Goal: Task Accomplishment & Management: Manage account settings

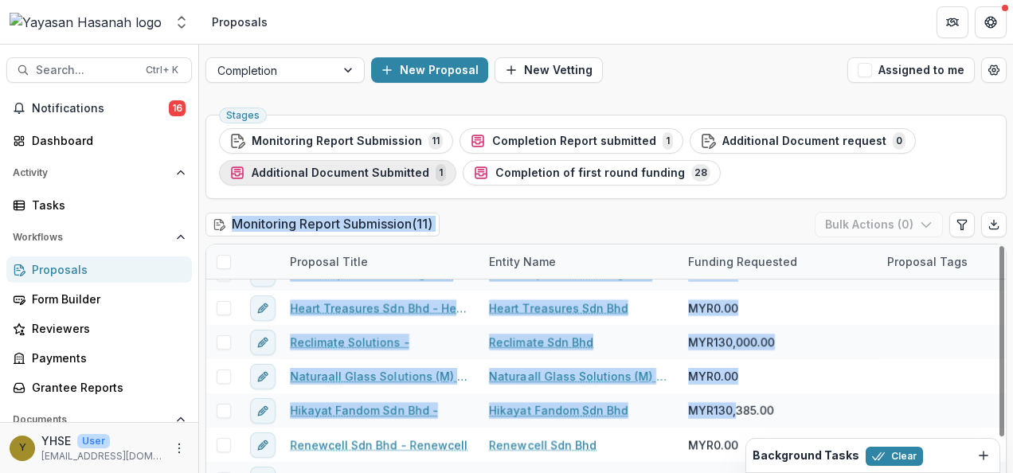
drag, startPoint x: 734, startPoint y: 414, endPoint x: 326, endPoint y: 178, distance: 472.0
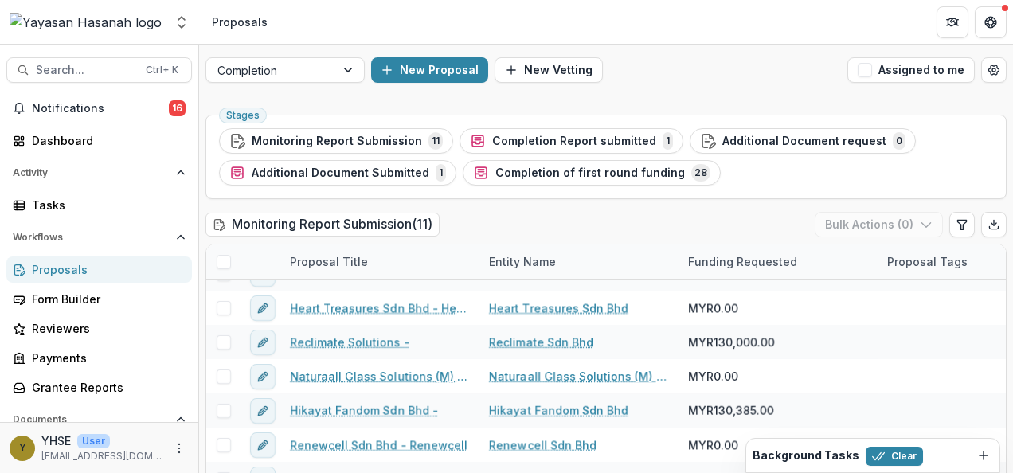
click at [479, 224] on div "Monitoring Report Submission ( 11 ) Bulk Actions ( 0 )" at bounding box center [605, 228] width 801 height 32
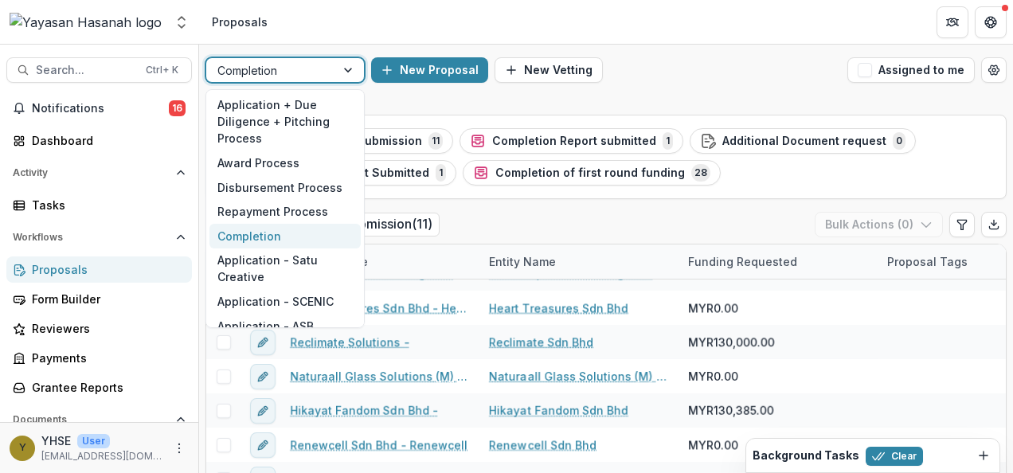
click at [269, 63] on div at bounding box center [270, 71] width 107 height 20
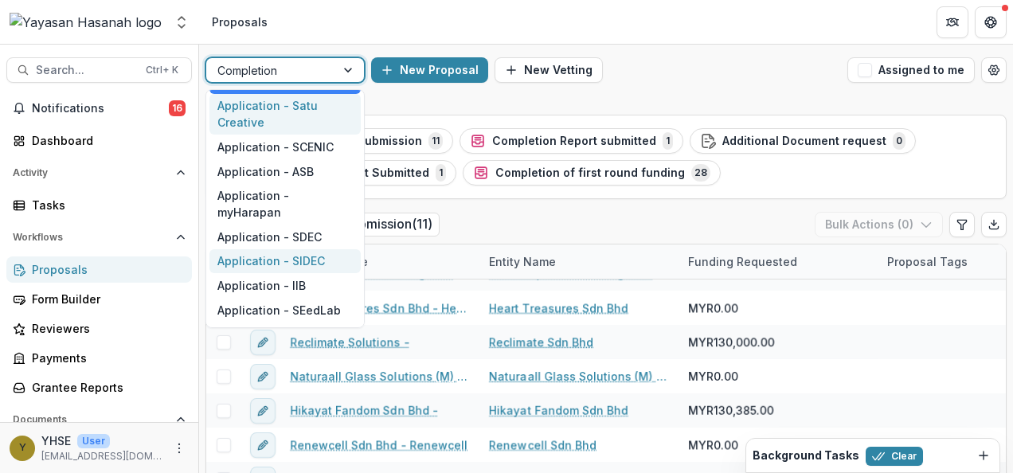
scroll to position [225, 0]
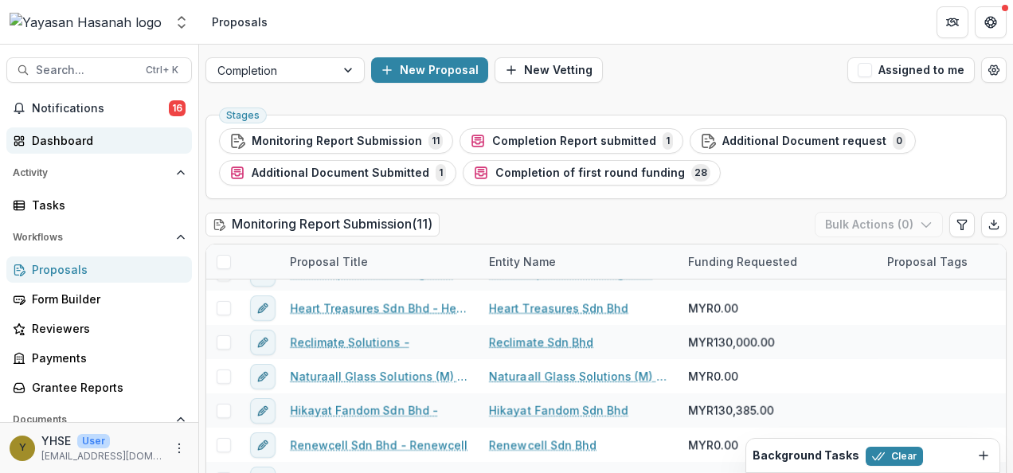
click at [113, 131] on link "Dashboard" at bounding box center [99, 140] width 186 height 26
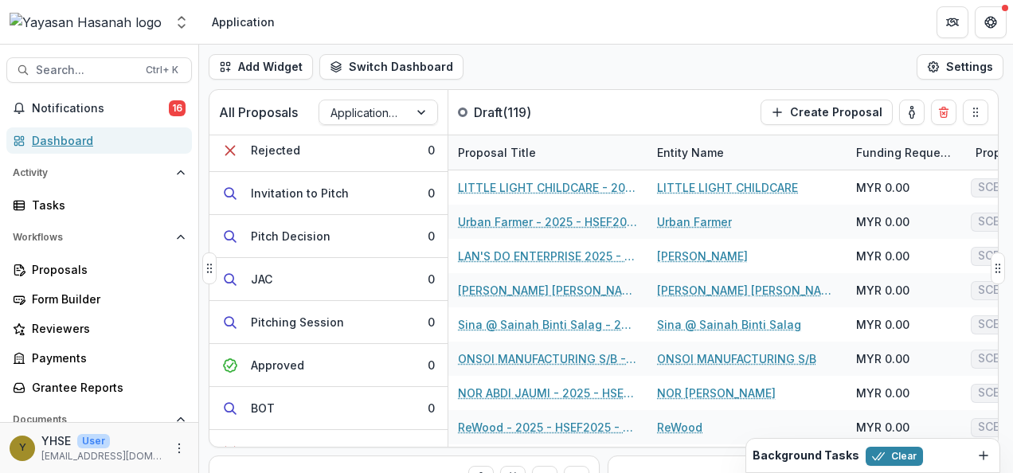
scroll to position [468, 0]
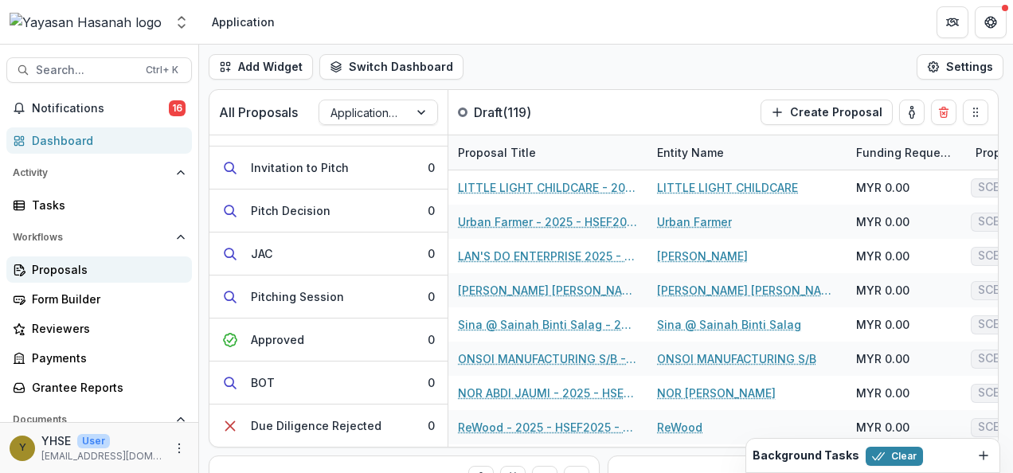
click at [86, 268] on div "Proposals" at bounding box center [105, 269] width 147 height 17
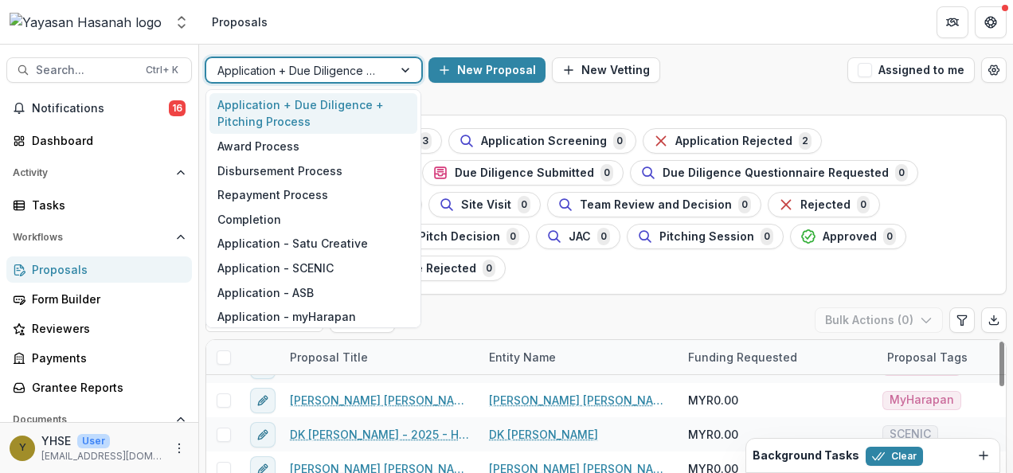
click at [360, 65] on div at bounding box center [299, 71] width 164 height 20
click at [386, 75] on div "Application + Due Diligence + Pitching Process" at bounding box center [299, 70] width 186 height 23
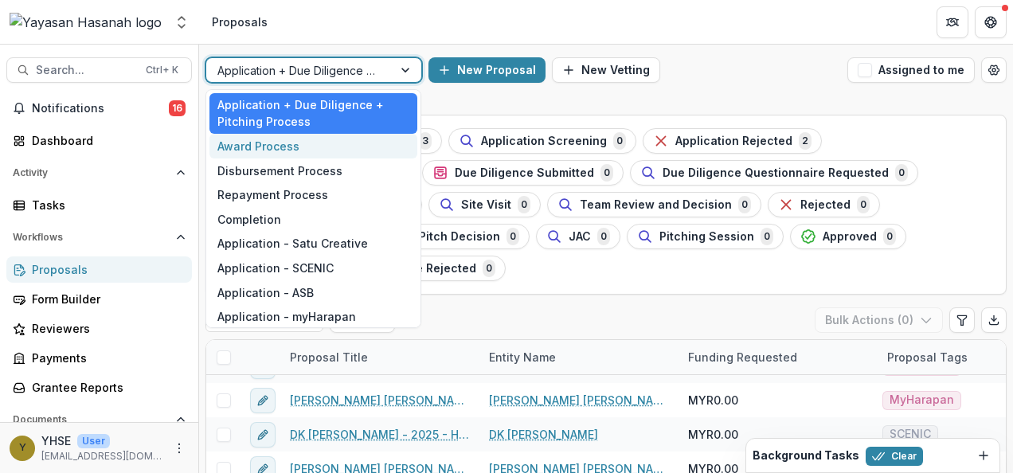
click at [334, 142] on div "Award Process" at bounding box center [313, 146] width 208 height 25
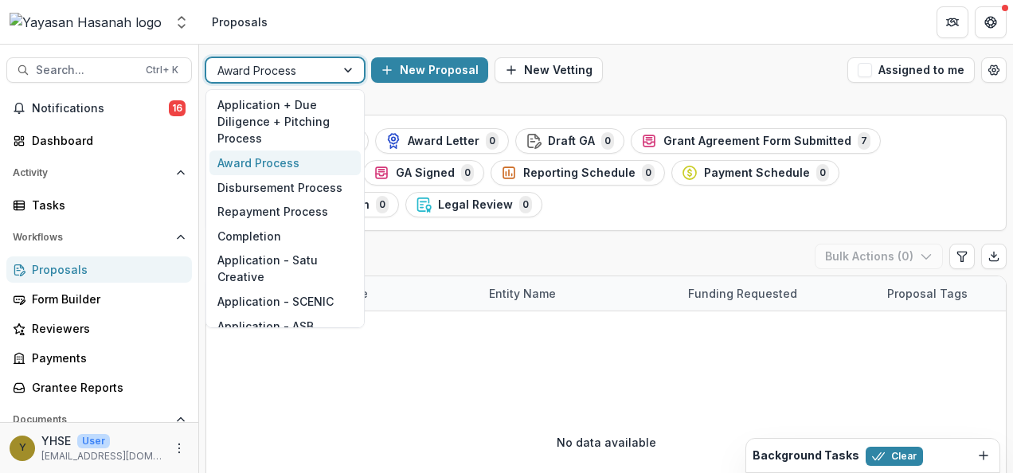
click at [303, 65] on div at bounding box center [270, 71] width 107 height 20
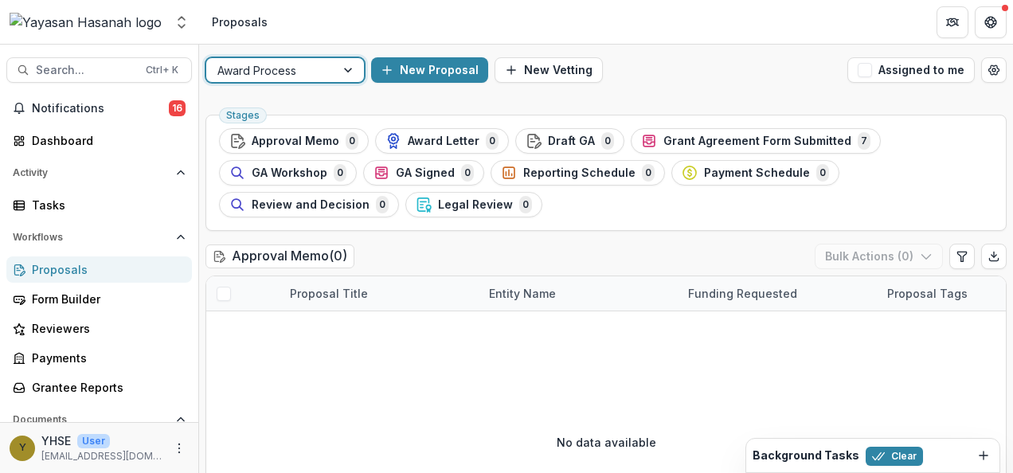
click at [348, 71] on div at bounding box center [349, 70] width 29 height 24
click at [323, 92] on div "Award Process New Proposal New Vetting Assigned to me" at bounding box center [606, 70] width 814 height 51
click at [97, 65] on span "Search..." at bounding box center [86, 71] width 100 height 14
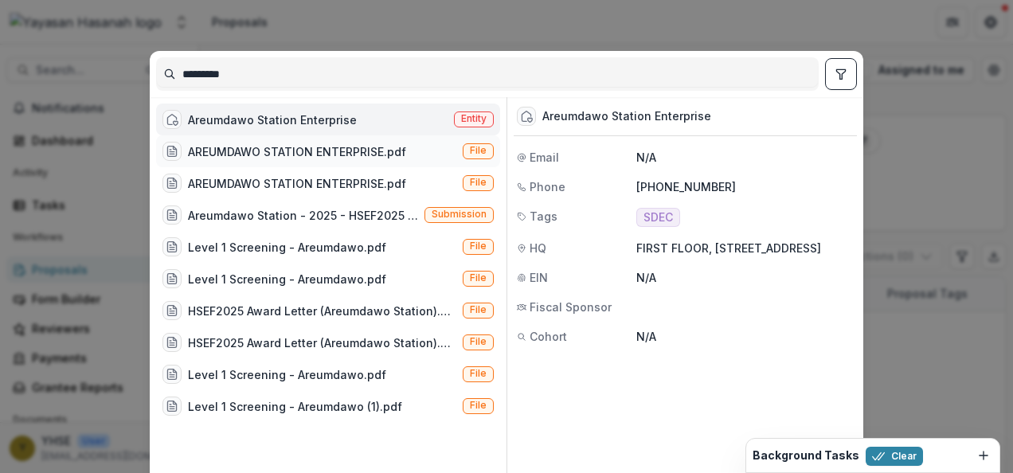
type input "*********"
click at [225, 143] on div "AREUMDAWO STATION ENTERPRISE.pdf" at bounding box center [297, 151] width 218 height 17
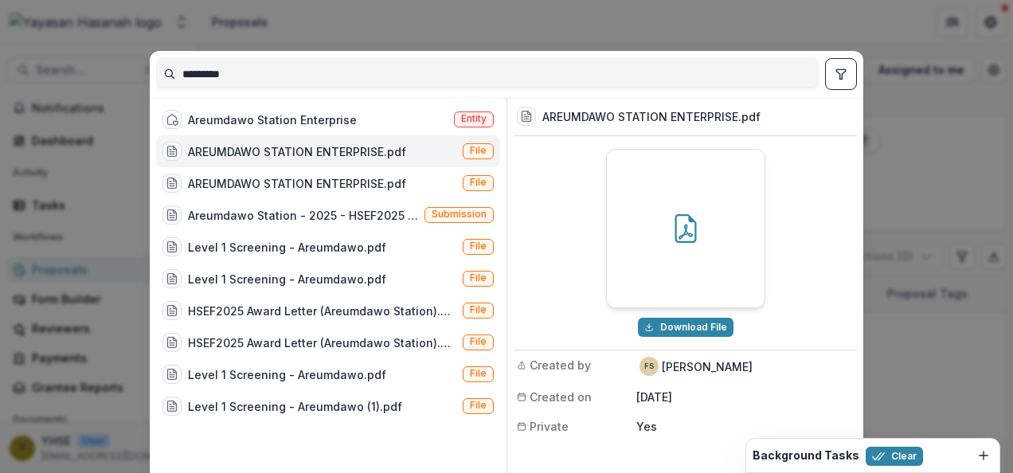
click at [339, 38] on div "********* Areumdawo Station Enterprise Entity AREUMDAWO STATION ENTERPRISE.pdf …" at bounding box center [506, 236] width 1013 height 473
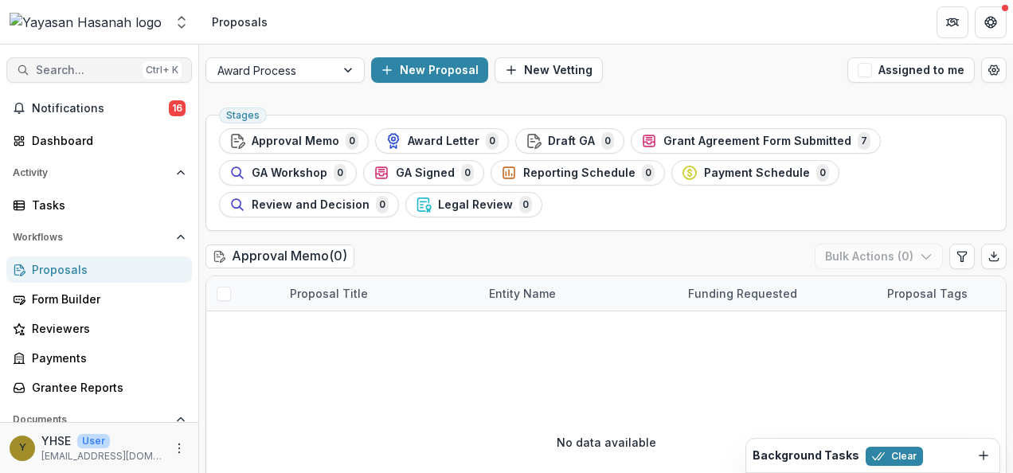
click at [171, 73] on div "Ctrl + K" at bounding box center [162, 70] width 39 height 18
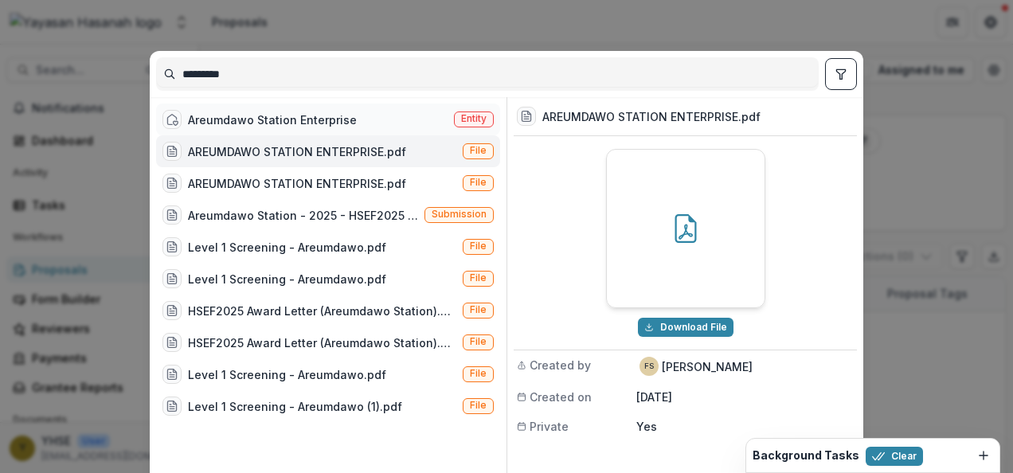
click at [467, 113] on span "Entity" at bounding box center [473, 118] width 25 height 11
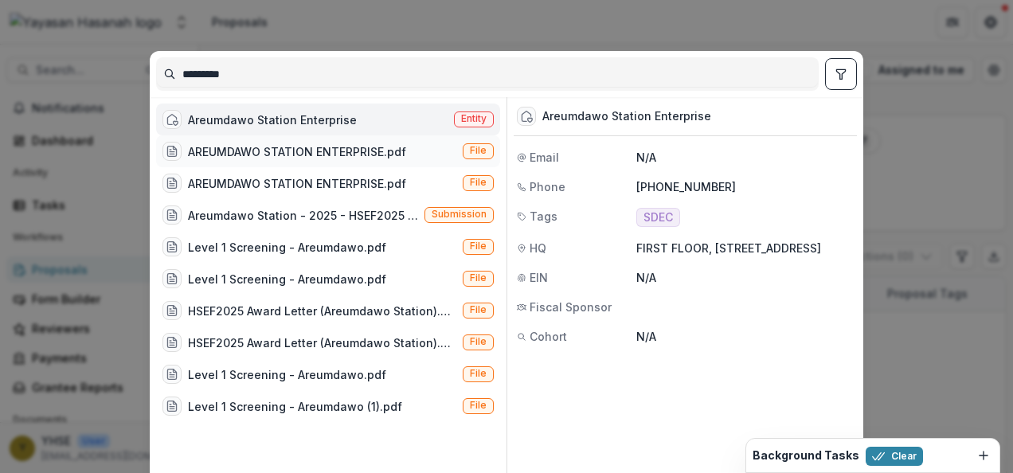
click at [481, 143] on span "File" at bounding box center [478, 151] width 31 height 16
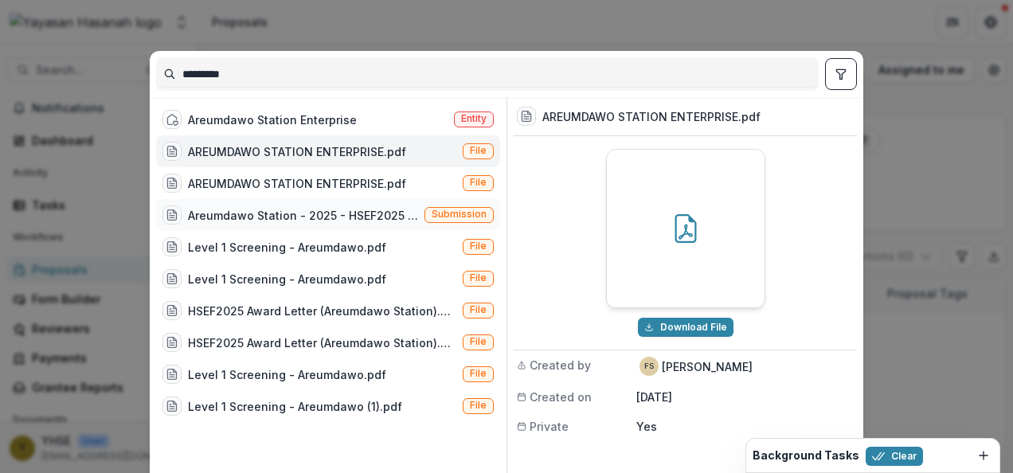
click at [372, 215] on div "Areumdawo Station - 2025 - HSEF2025 - SDEC" at bounding box center [303, 215] width 230 height 17
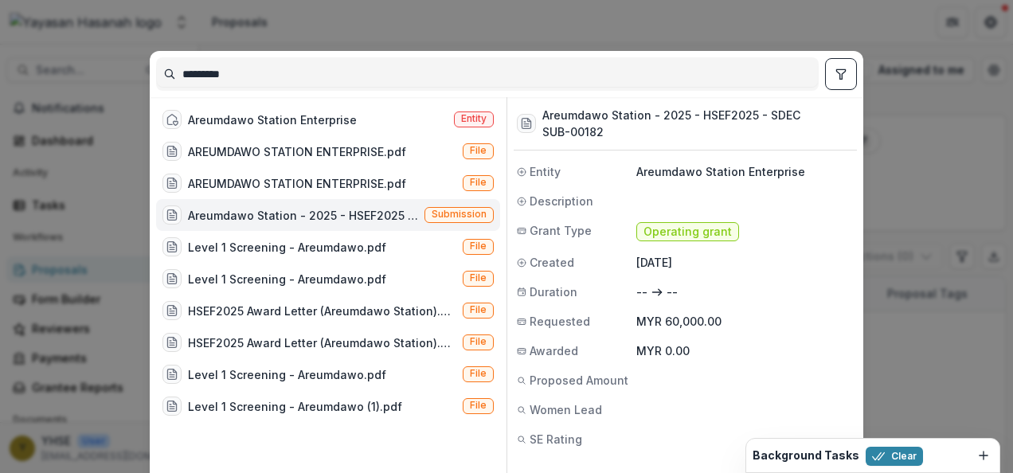
click at [398, 21] on div "********* Areumdawo Station Enterprise Entity AREUMDAWO STATION ENTERPRISE.pdf …" at bounding box center [506, 236] width 1013 height 473
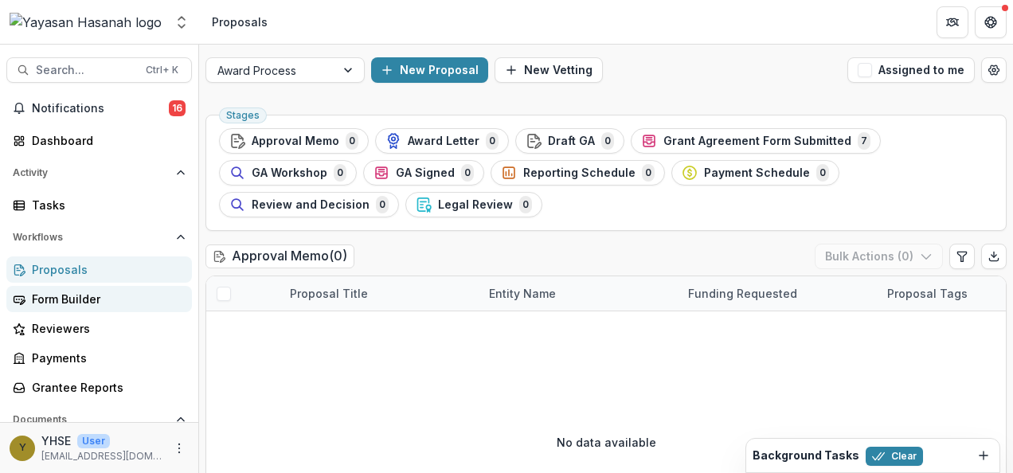
scroll to position [45, 0]
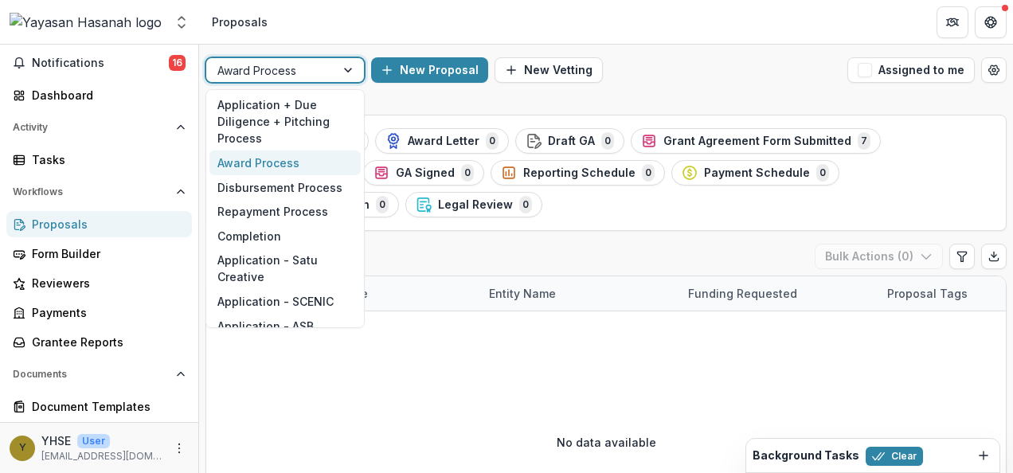
click at [315, 76] on div at bounding box center [270, 71] width 107 height 20
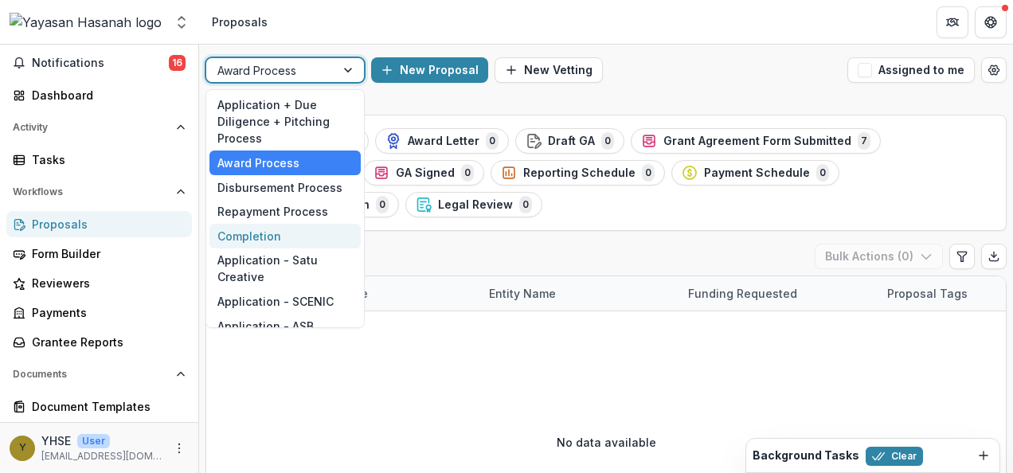
click at [295, 239] on div "Completion" at bounding box center [284, 236] width 151 height 25
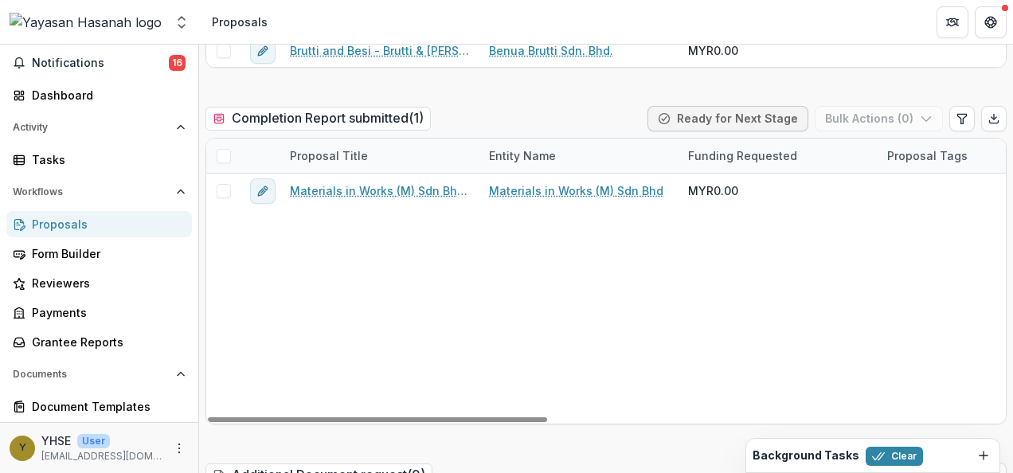
scroll to position [466, 0]
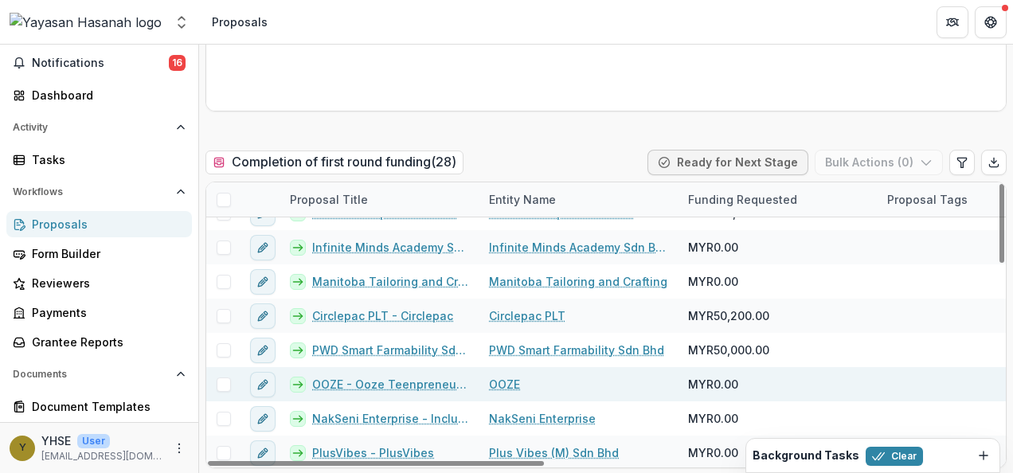
scroll to position [433, 0]
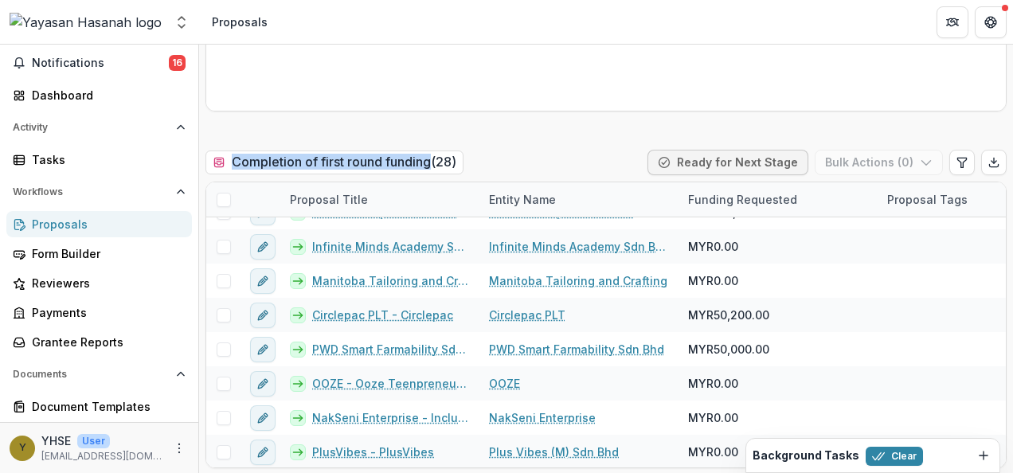
drag, startPoint x: 230, startPoint y: 143, endPoint x: 433, endPoint y: 161, distance: 203.9
copy h2 "Completion of first round funding"
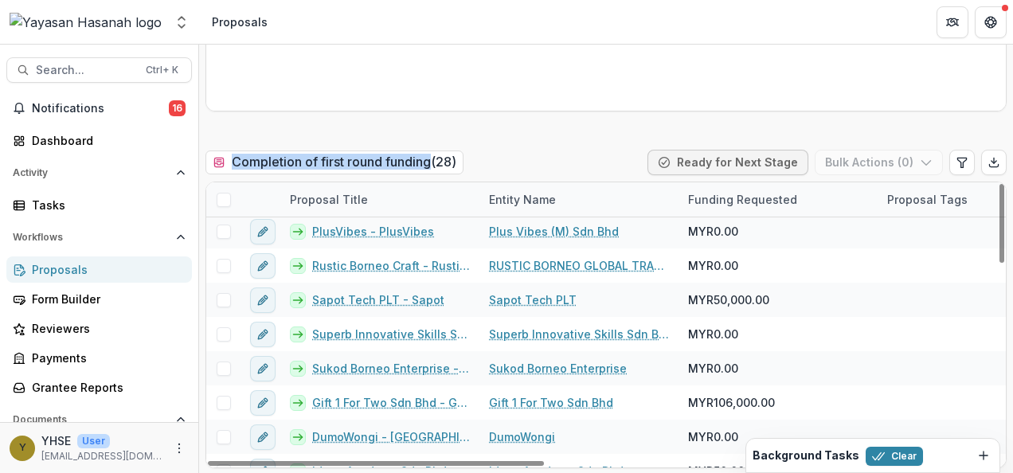
scroll to position [707, 0]
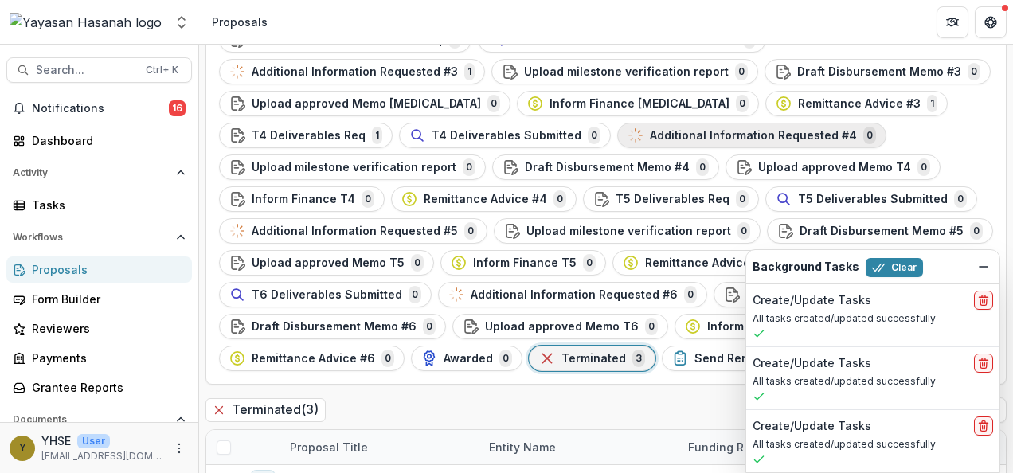
scroll to position [508, 0]
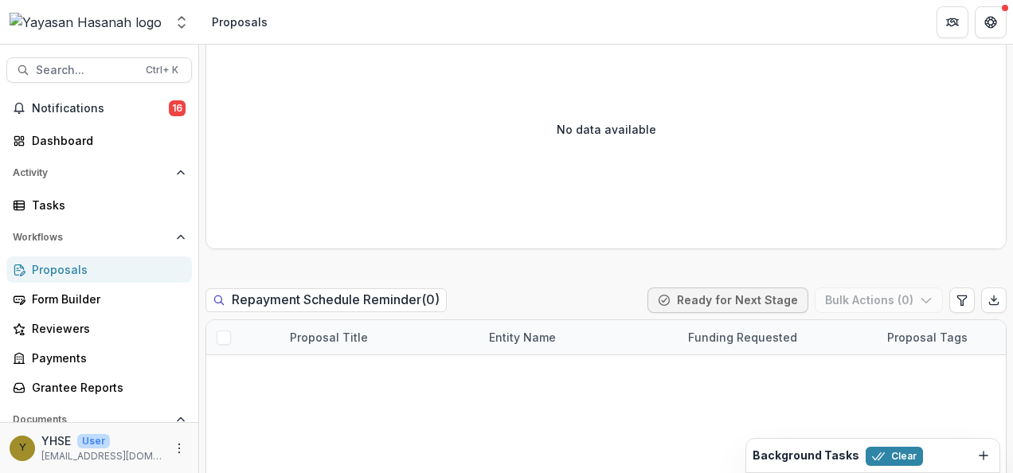
scroll to position [1101, 0]
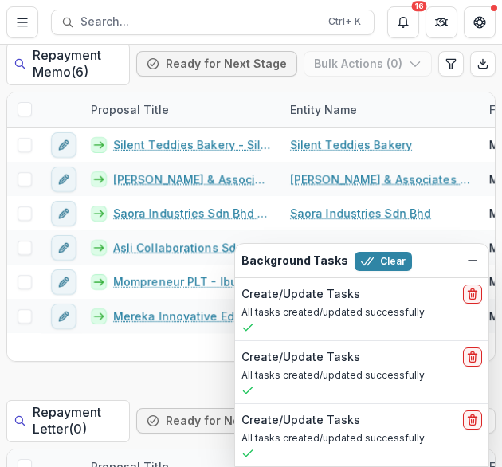
scroll to position [216, 0]
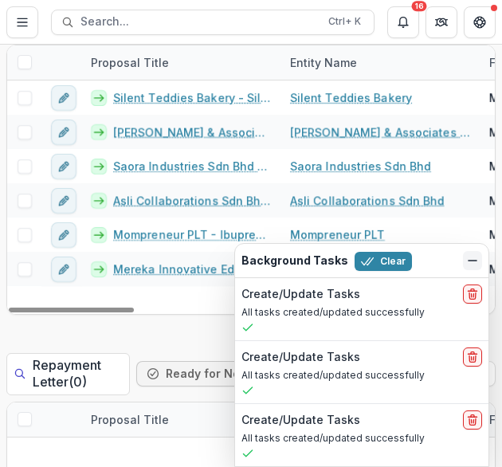
click at [471, 260] on line "Dismiss" at bounding box center [472, 260] width 8 height 0
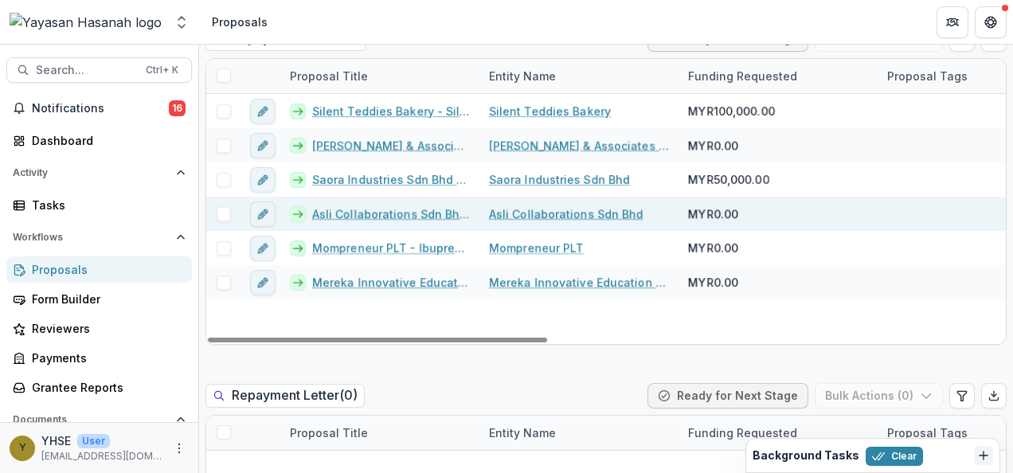
scroll to position [122, 0]
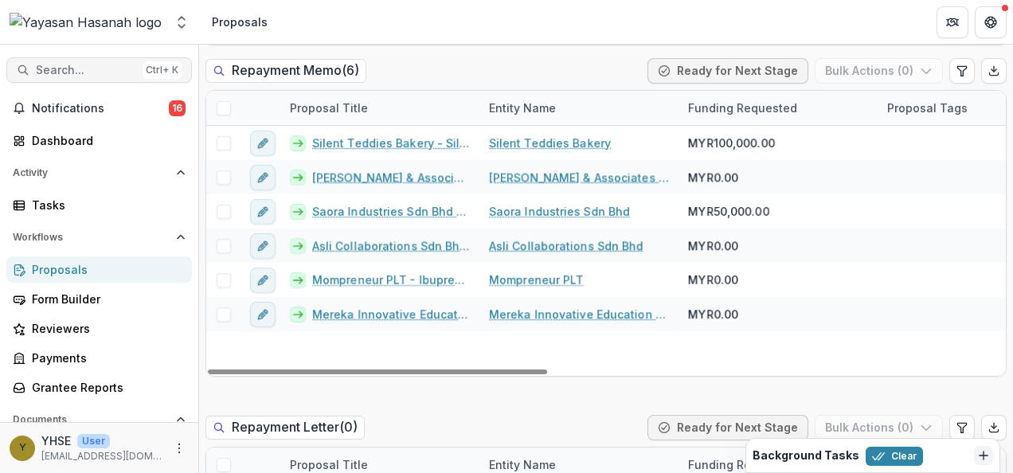
click at [68, 78] on button "Search... Ctrl + K" at bounding box center [99, 69] width 186 height 25
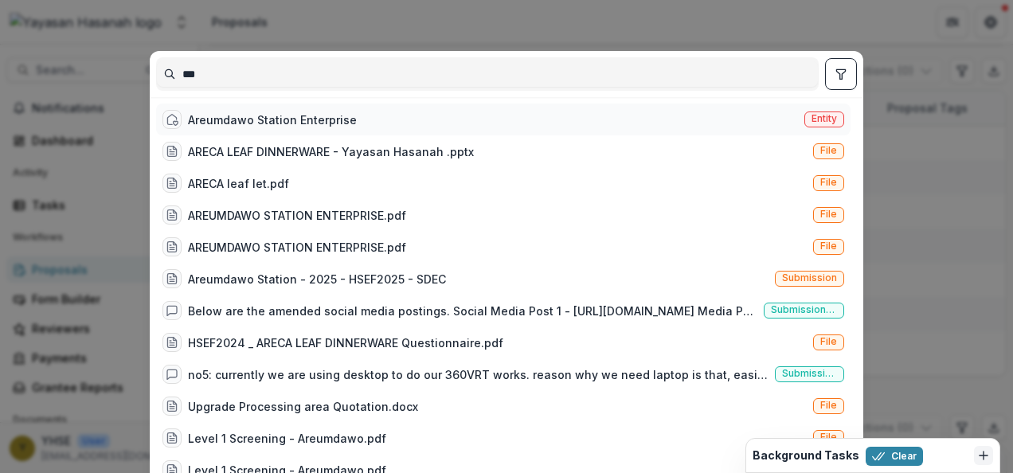
type input "***"
click at [255, 115] on div "Areumdawo Station Enterprise" at bounding box center [272, 119] width 169 height 17
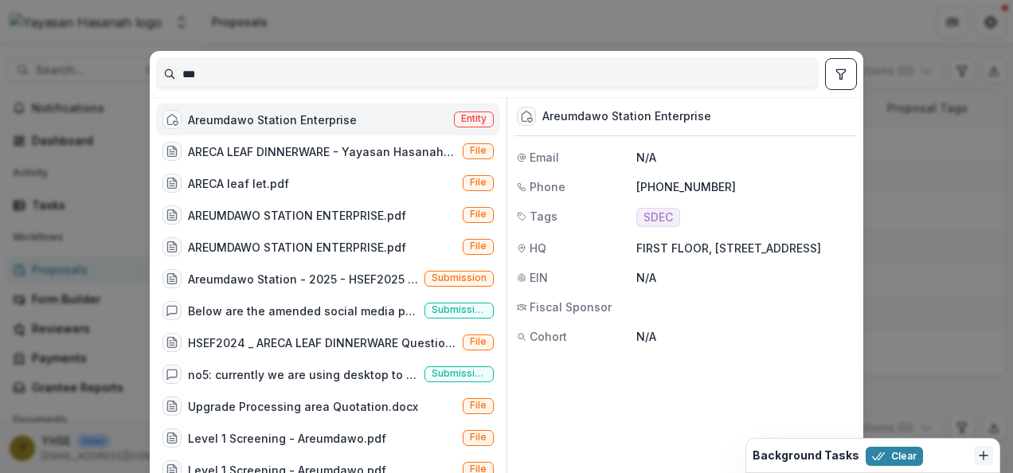
click at [534, 111] on div "Areumdawo Station Enterprise" at bounding box center [685, 116] width 343 height 39
click at [358, 124] on div "Areumdawo Station Enterprise Entity" at bounding box center [328, 120] width 344 height 32
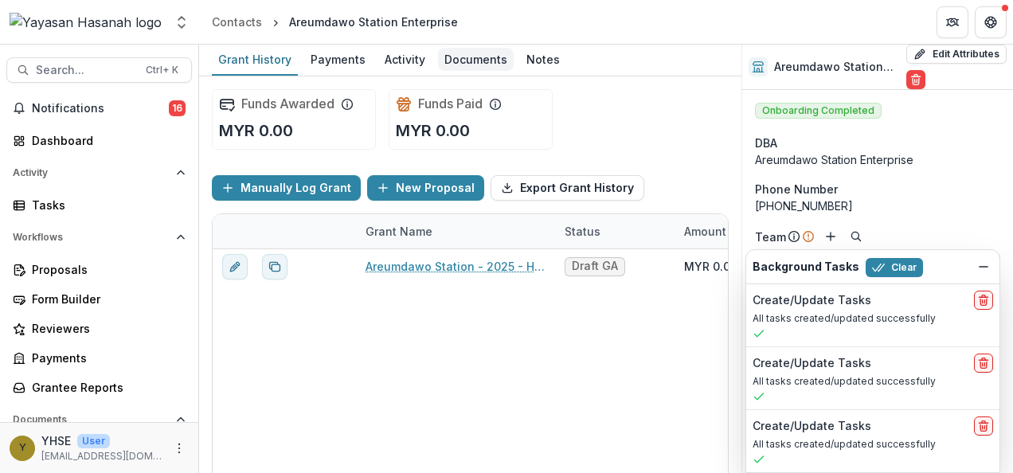
click at [462, 72] on link "Documents" at bounding box center [476, 60] width 76 height 31
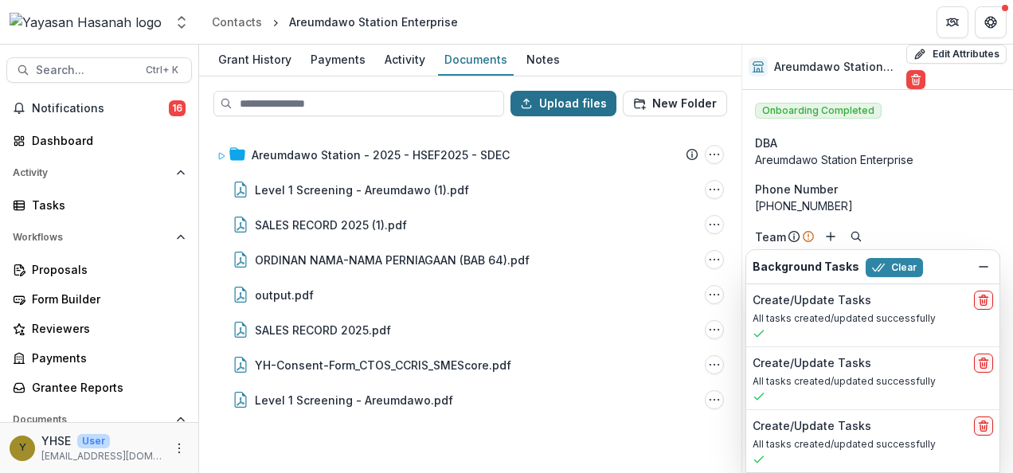
click at [554, 94] on button "Upload files" at bounding box center [563, 103] width 106 height 25
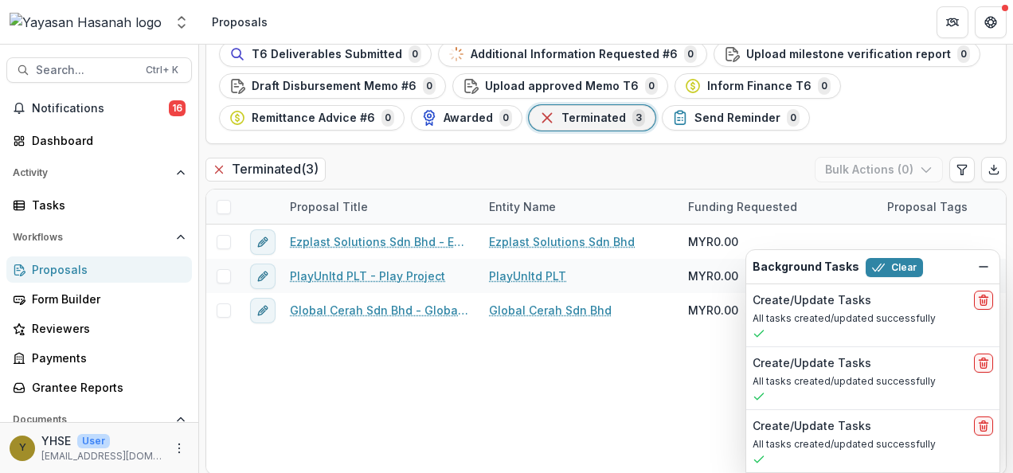
scroll to position [508, 0]
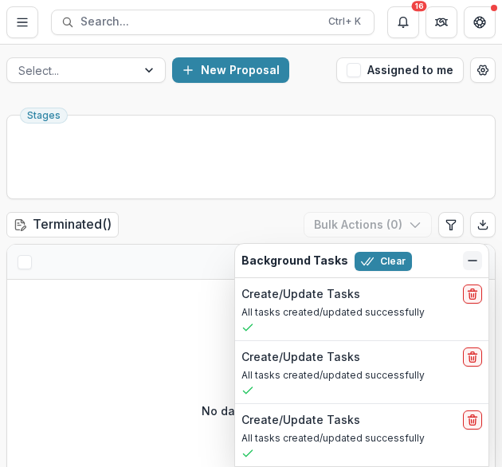
click at [473, 265] on icon "Dismiss" at bounding box center [472, 260] width 13 height 13
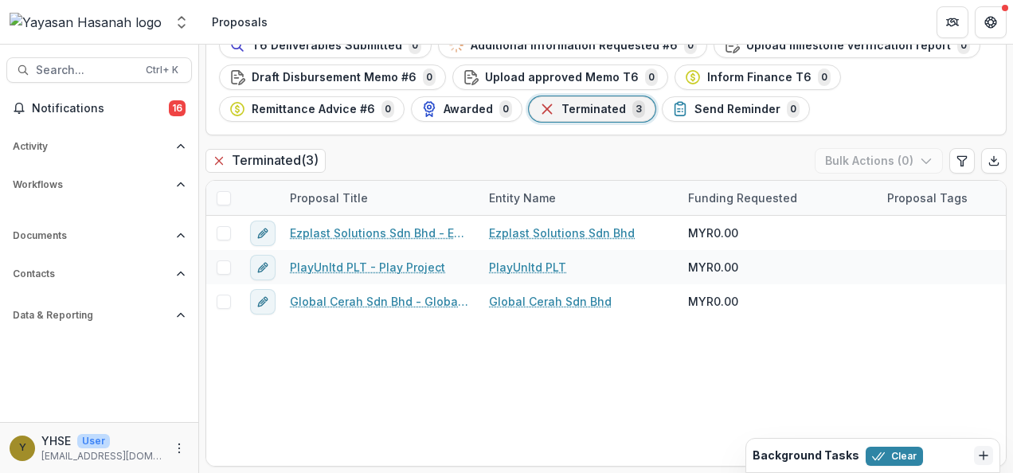
scroll to position [508, 0]
